Goal: Task Accomplishment & Management: Manage account settings

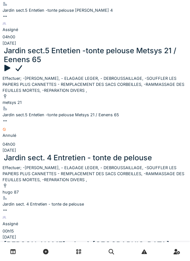
scroll to position [135, 0]
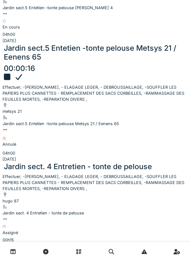
click at [6, 249] on link at bounding box center [13, 251] width 16 height 15
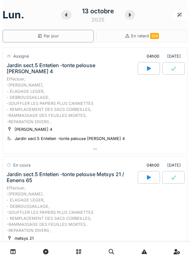
click at [147, 175] on icon at bounding box center [149, 177] width 4 height 4
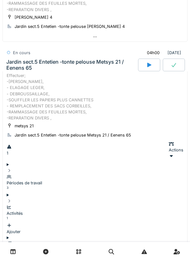
scroll to position [131, 0]
